Goal: Use online tool/utility

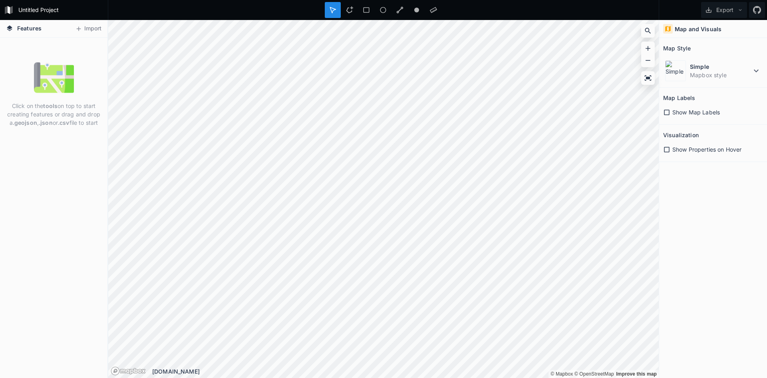
click at [743, 72] on dd "Mapbox style" at bounding box center [721, 75] width 62 height 8
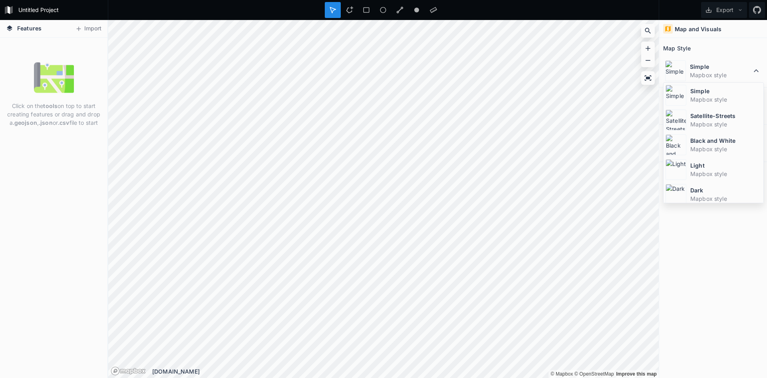
click at [743, 72] on dd "Mapbox style" at bounding box center [721, 75] width 62 height 8
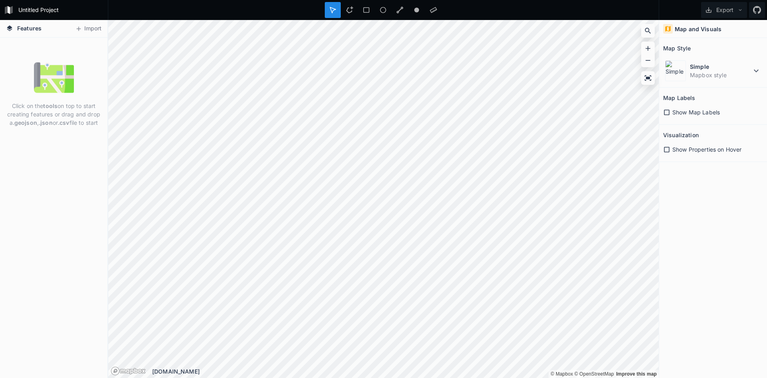
click at [97, 29] on button "Import" at bounding box center [88, 28] width 34 height 13
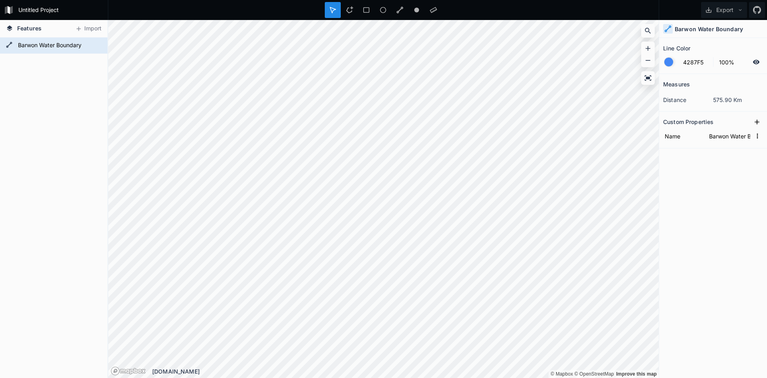
click at [759, 135] on icon "button" at bounding box center [757, 135] width 7 height 7
click at [62, 45] on form "Barwon Water Boundary" at bounding box center [59, 46] width 86 height 12
click at [65, 48] on form "Barwon Water Boundary" at bounding box center [59, 46] width 86 height 12
click at [711, 163] on div "Measures distance 575.90 Km Custom Properties Name Barwon Water Boundary" at bounding box center [713, 206] width 108 height 264
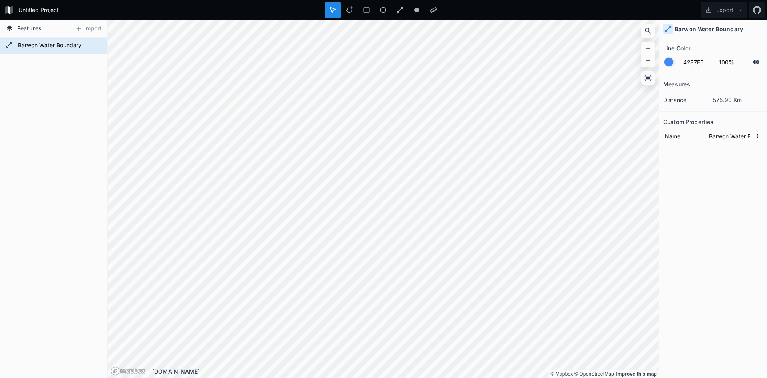
click at [755, 136] on icon "button" at bounding box center [757, 135] width 7 height 7
click at [354, 12] on div at bounding box center [350, 10] width 16 height 16
click at [332, 11] on icon at bounding box center [333, 10] width 6 height 6
click at [755, 65] on icon at bounding box center [756, 61] width 7 height 7
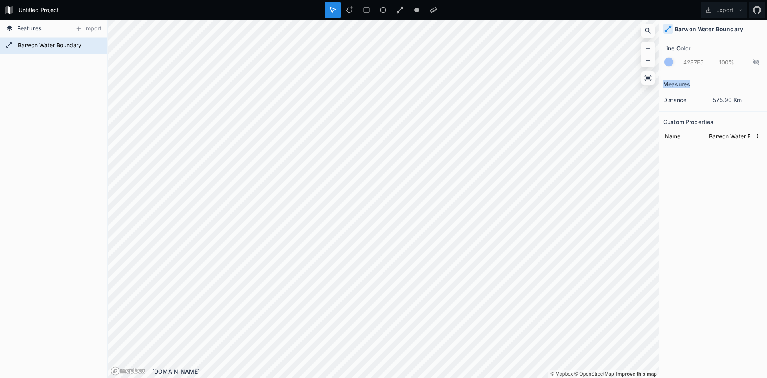
click at [756, 64] on icon at bounding box center [756, 61] width 7 height 7
click at [744, 85] on div "Measures" at bounding box center [713, 84] width 100 height 12
